Goal: Task Accomplishment & Management: Use online tool/utility

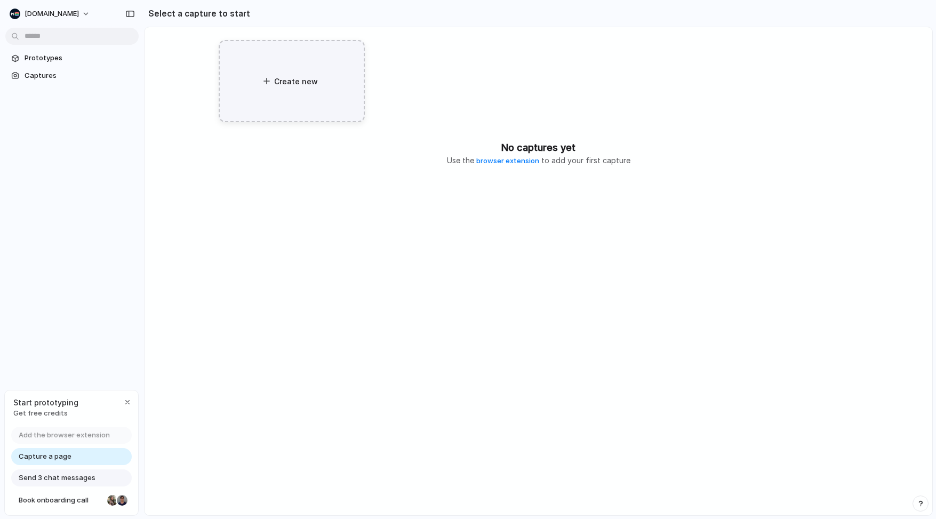
click at [288, 84] on span "Create new" at bounding box center [296, 81] width 45 height 11
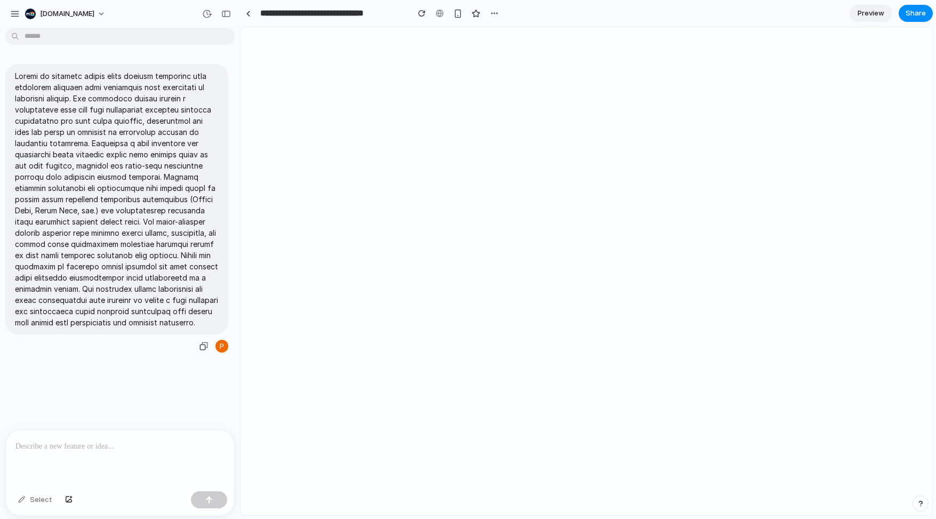
click at [124, 294] on p at bounding box center [117, 199] width 204 height 258
click at [124, 441] on p at bounding box center [119, 446] width 209 height 13
click at [169, 334] on div at bounding box center [116, 199] width 223 height 270
click at [159, 269] on p at bounding box center [117, 199] width 204 height 258
click at [170, 244] on p at bounding box center [117, 199] width 204 height 258
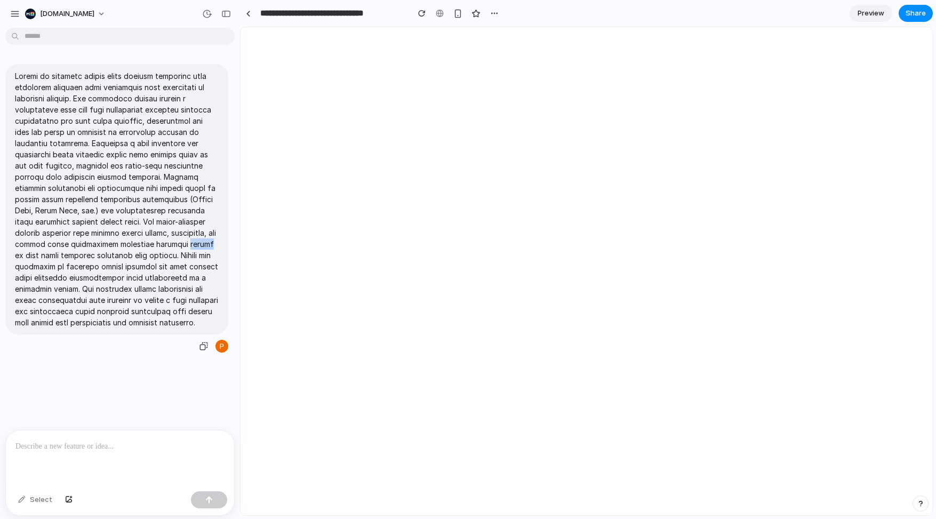
click at [170, 244] on p at bounding box center [117, 199] width 204 height 258
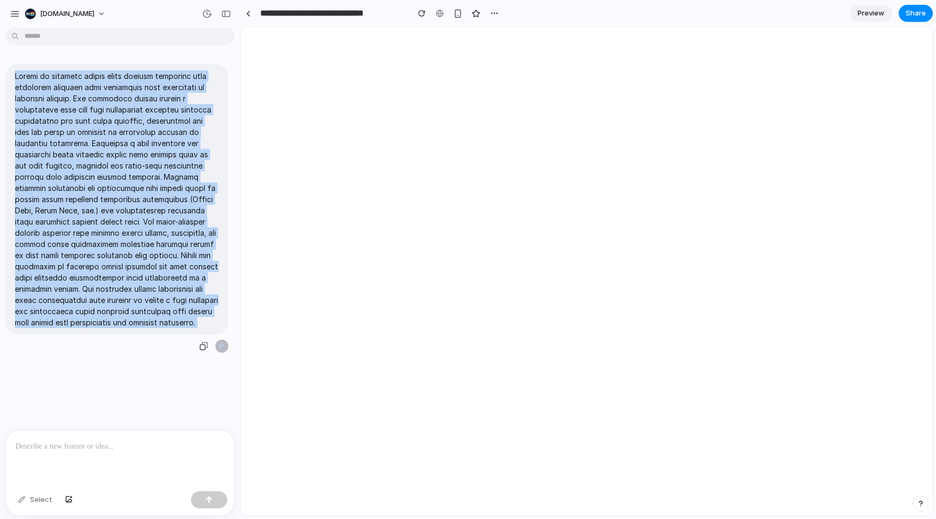
click at [170, 244] on p at bounding box center [117, 199] width 204 height 258
click at [502, 92] on div at bounding box center [587, 271] width 692 height 488
click at [877, 15] on span "Preview" at bounding box center [871, 13] width 27 height 11
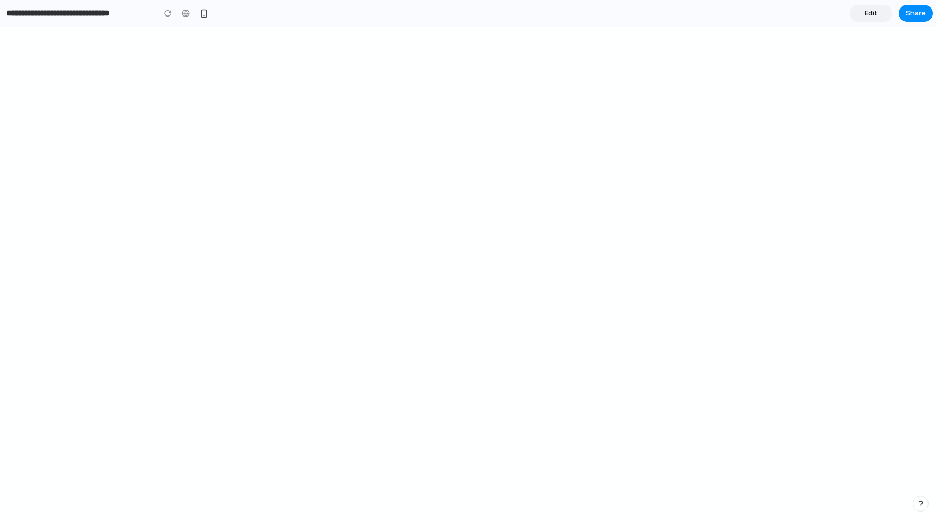
click at [869, 12] on span "Edit" at bounding box center [871, 13] width 13 height 11
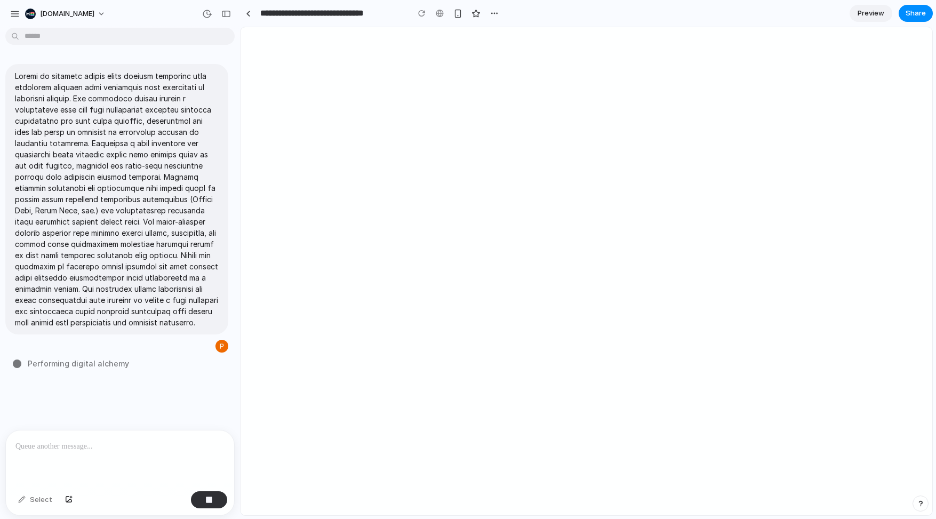
click at [78, 369] on span "Performing digital alchemy" at bounding box center [78, 363] width 101 height 11
click at [664, 72] on div at bounding box center [587, 271] width 692 height 488
click at [108, 189] on p at bounding box center [117, 199] width 204 height 258
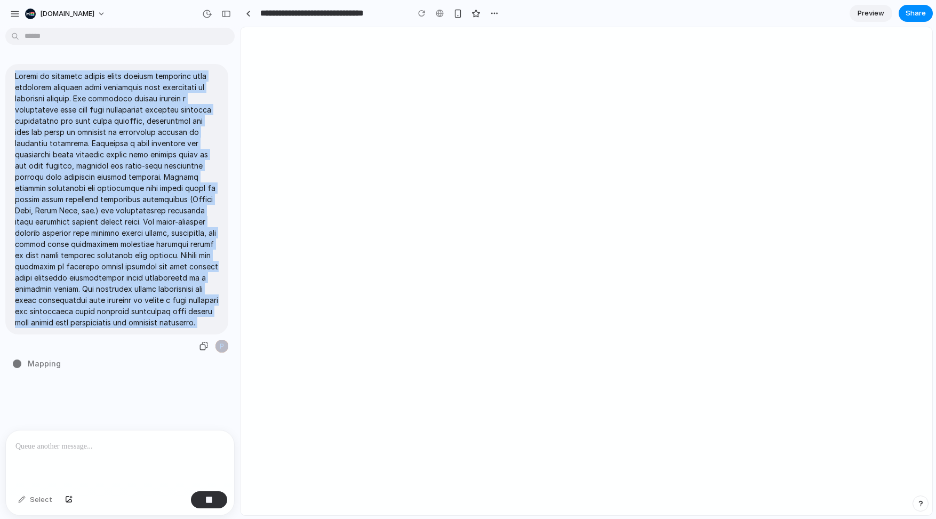
click at [108, 189] on p at bounding box center [117, 199] width 204 height 258
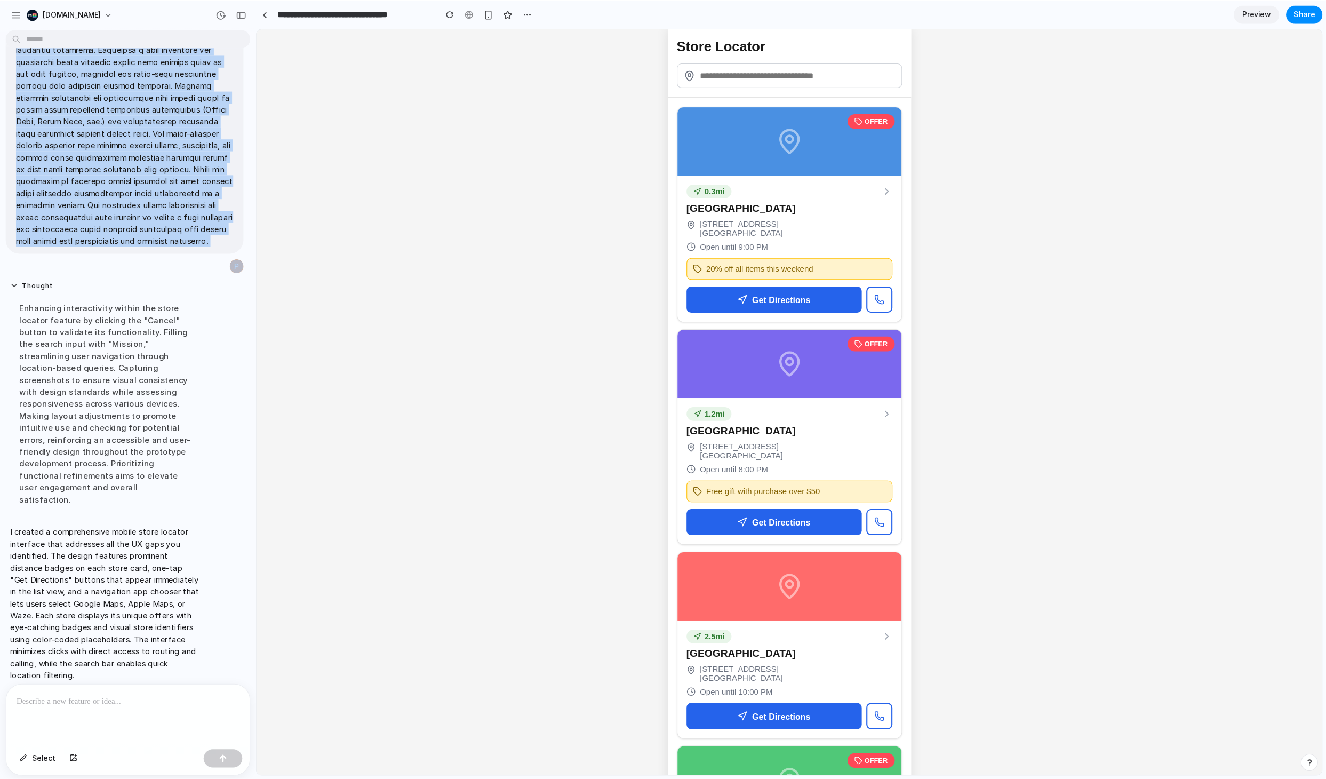
scroll to position [50, 0]
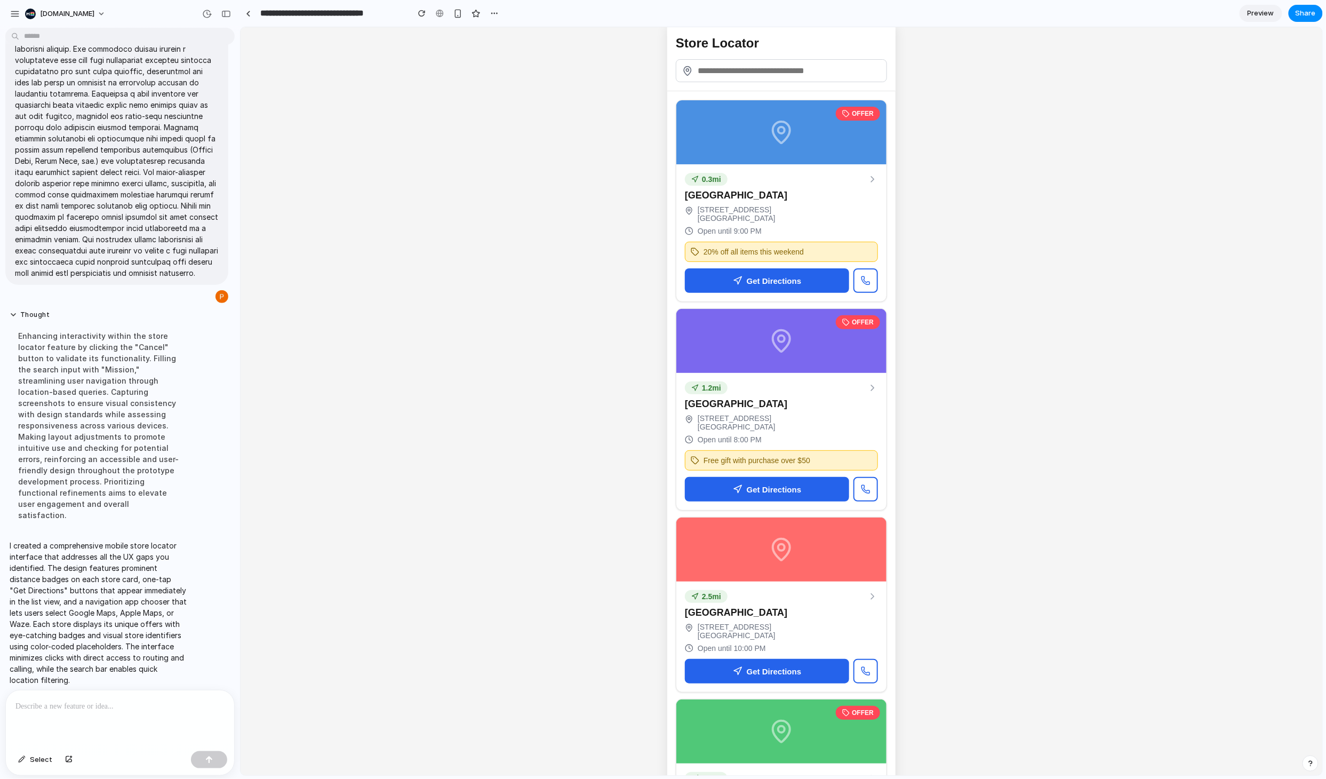
click at [46, 465] on div "Enhancing interactivity within the store locator feature by clicking the "Cance…" at bounding box center [99, 425] width 178 height 203
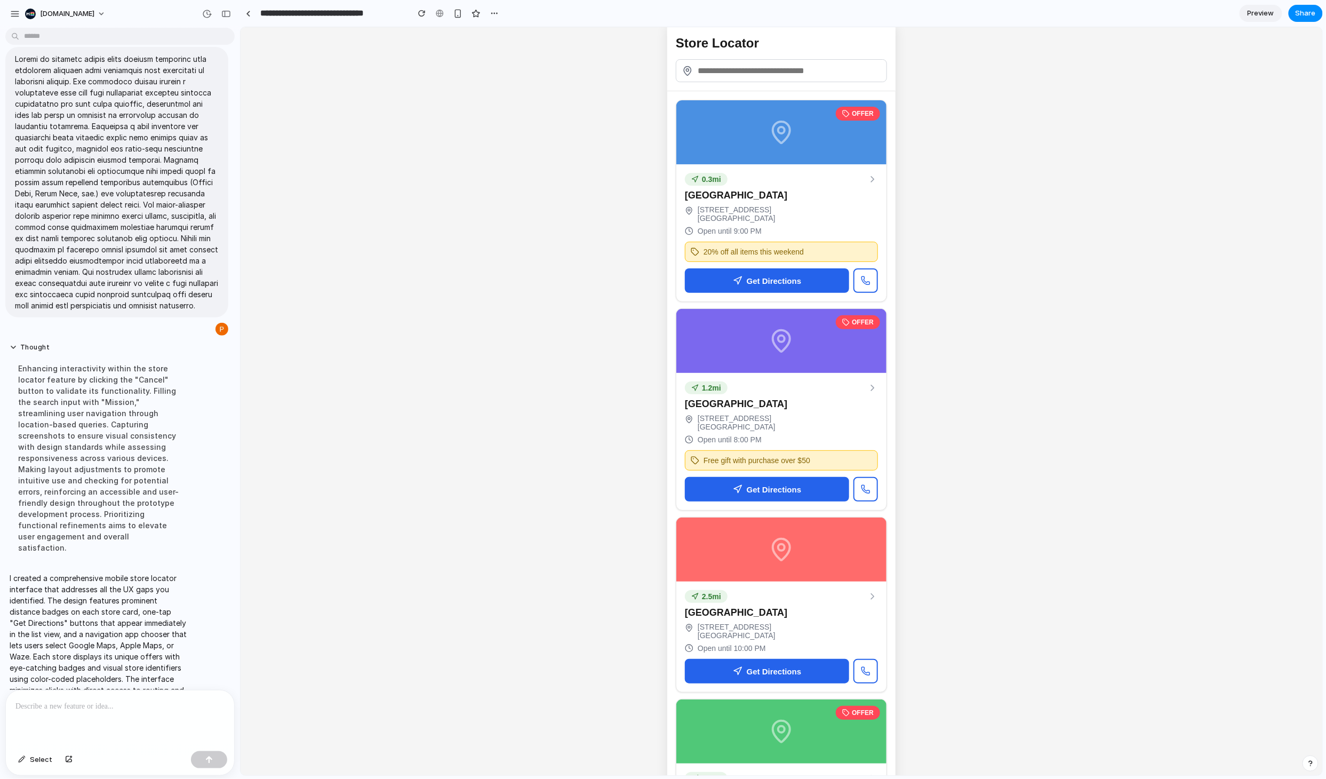
scroll to position [0, 0]
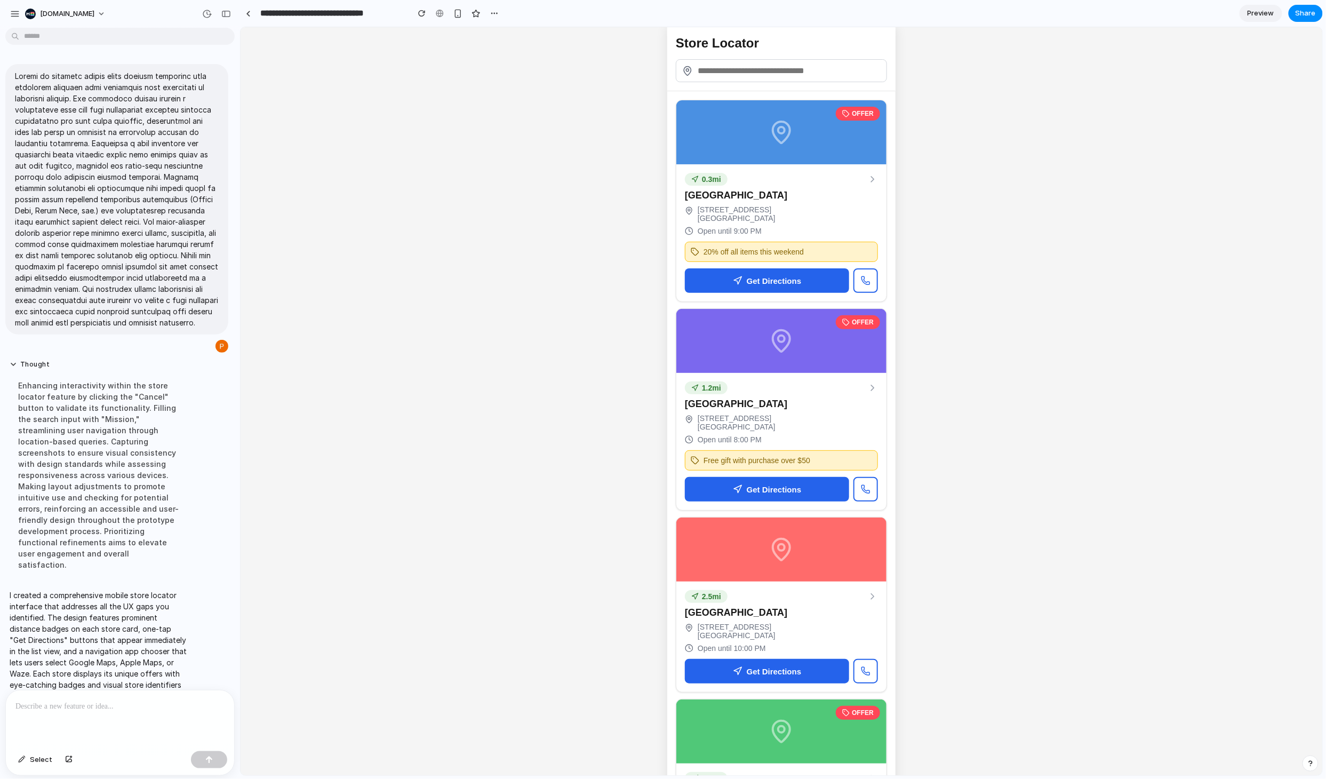
click at [452, 337] on div "Store Locator OFFER 0.3 mi [GEOGRAPHIC_DATA] [STREET_ADDRESS] Open until 9:00 P…" at bounding box center [781, 559] width 1082 height 1064
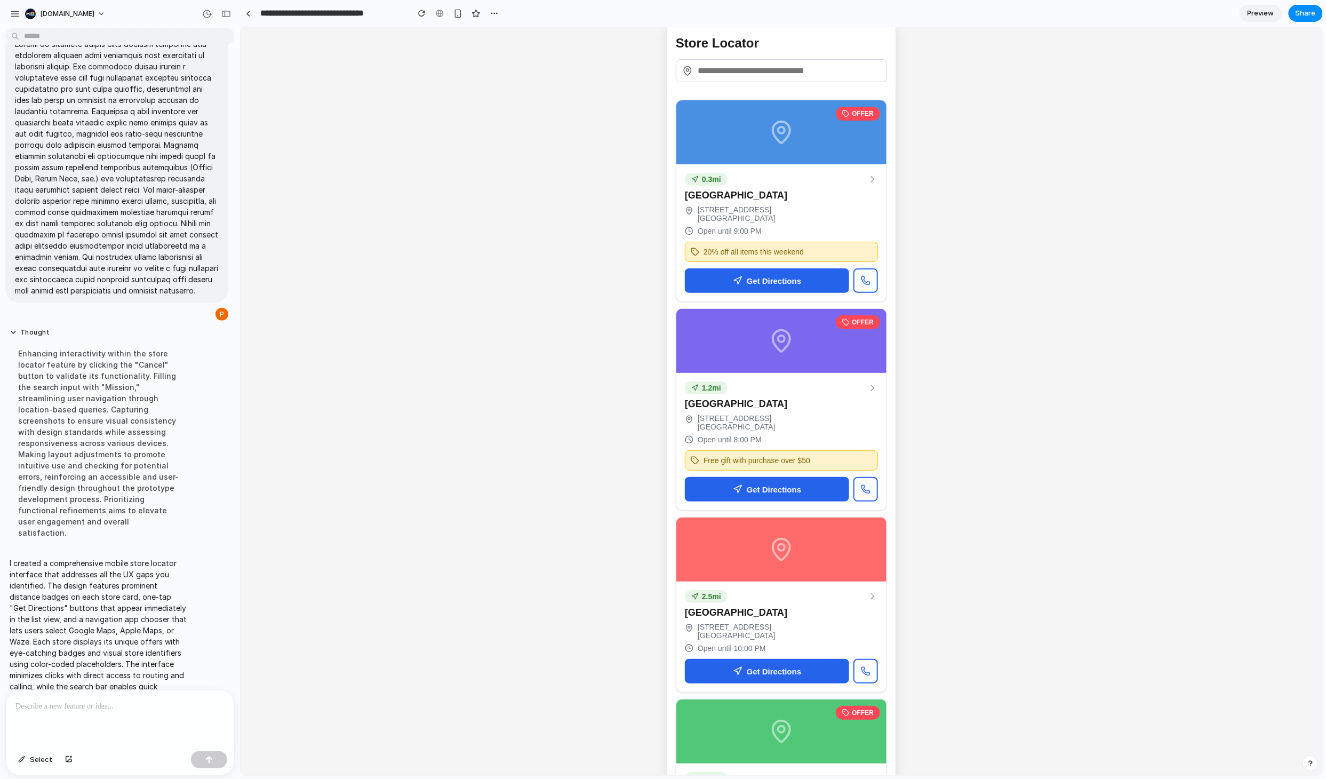
scroll to position [50, 0]
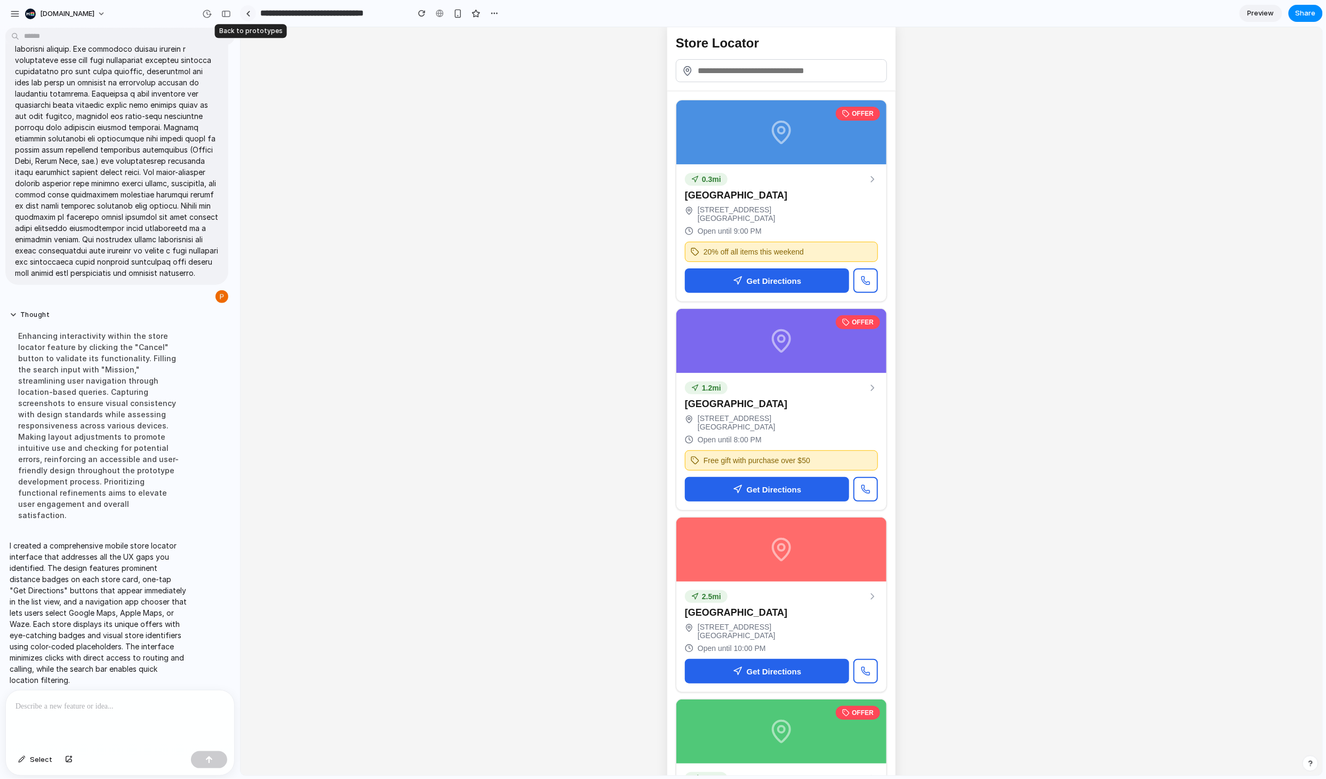
click at [254, 10] on link at bounding box center [248, 13] width 16 height 16
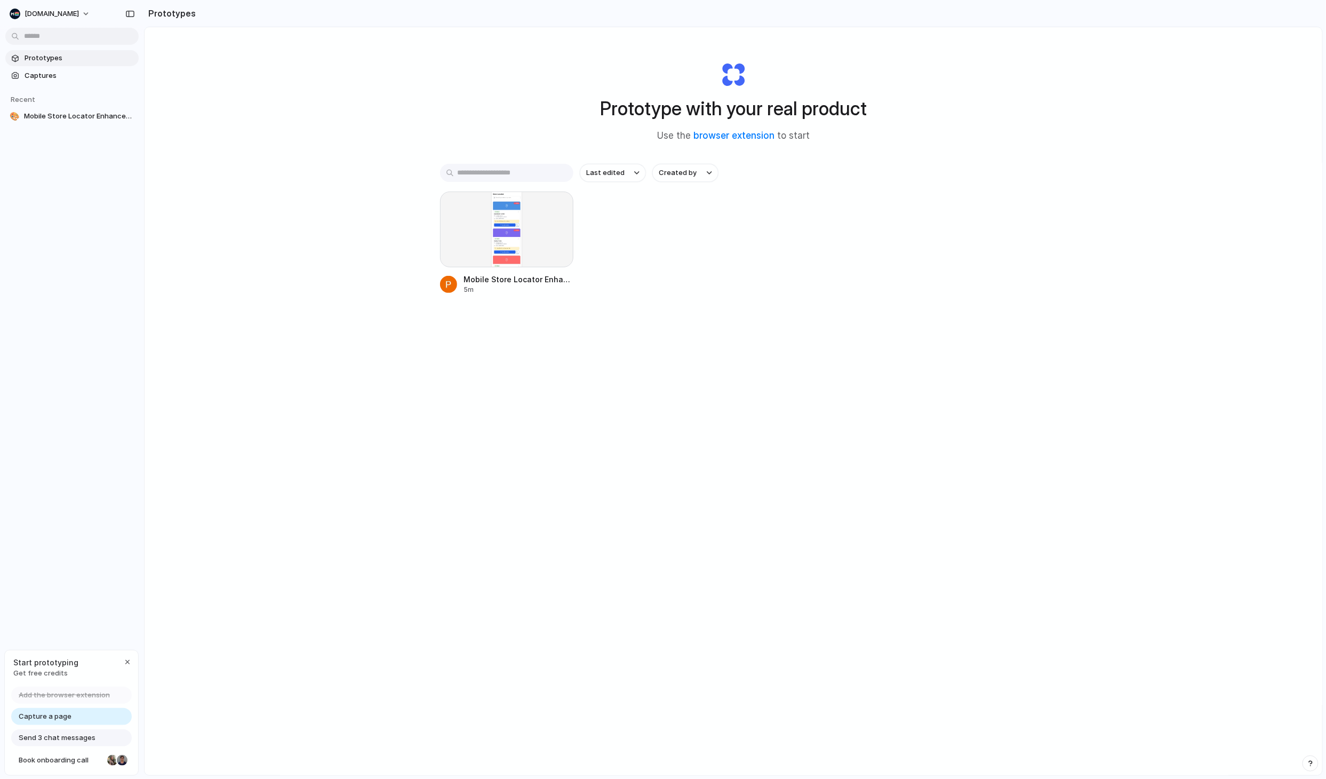
drag, startPoint x: 810, startPoint y: 109, endPoint x: 696, endPoint y: 107, distance: 114.7
click at [696, 107] on h1 "Prototype with your real product" at bounding box center [733, 108] width 267 height 28
click at [561, 208] on button "button" at bounding box center [557, 206] width 17 height 17
click at [695, 248] on div "Open in new tab Rename Copy link Delete" at bounding box center [663, 389] width 1326 height 779
click at [85, 117] on span "Mobile Store Locator Enhancement" at bounding box center [79, 116] width 110 height 11
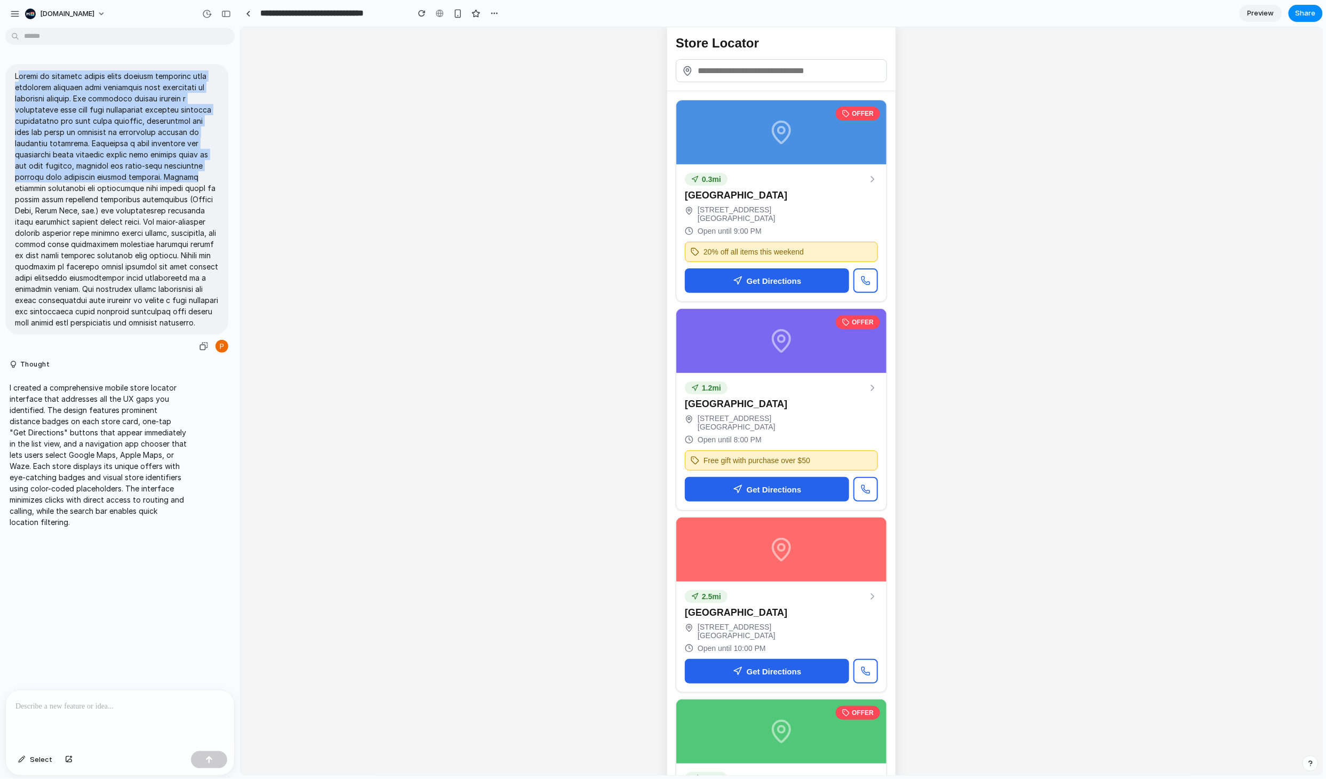
drag, startPoint x: 21, startPoint y: 72, endPoint x: 131, endPoint y: 174, distance: 149.8
click at [131, 174] on p at bounding box center [117, 199] width 204 height 258
